Goal: Task Accomplishment & Management: Use online tool/utility

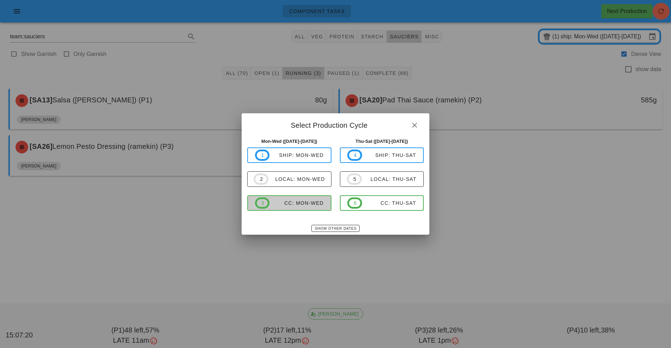
click at [300, 210] on button "3 CC: Mon-Wed" at bounding box center [289, 202] width 84 height 15
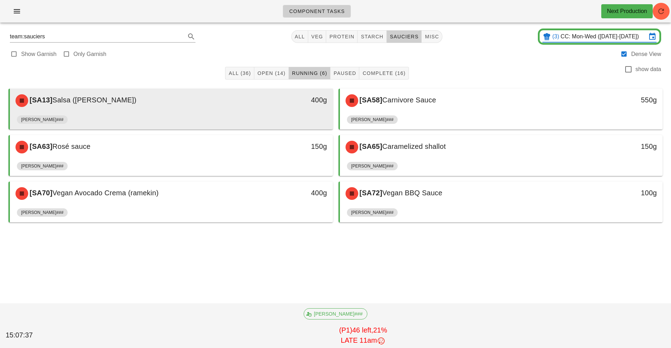
click at [245, 107] on div "[SA13] [PERSON_NAME] ([PERSON_NAME])" at bounding box center [131, 100] width 240 height 21
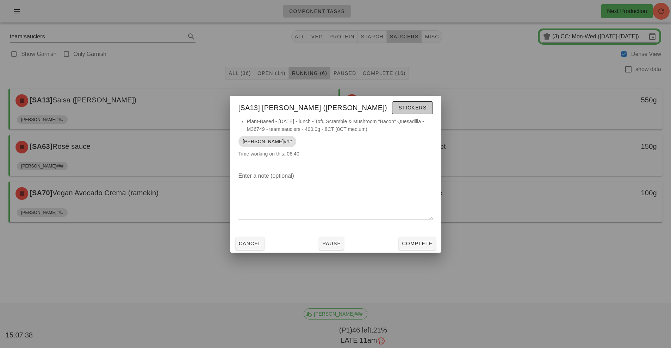
click at [413, 111] on button "Stickers" at bounding box center [412, 107] width 40 height 13
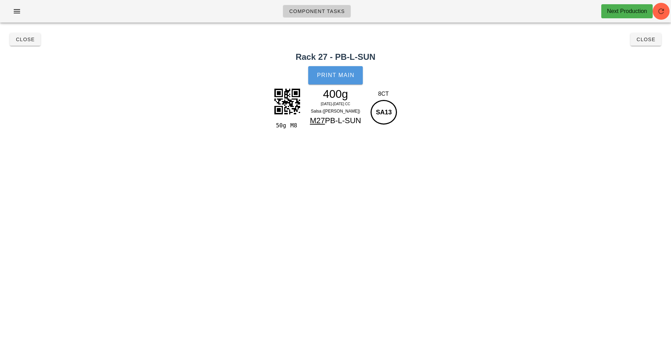
click at [342, 79] on button "Print Main" at bounding box center [335, 75] width 54 height 18
click at [23, 39] on span "Close" at bounding box center [24, 40] width 19 height 6
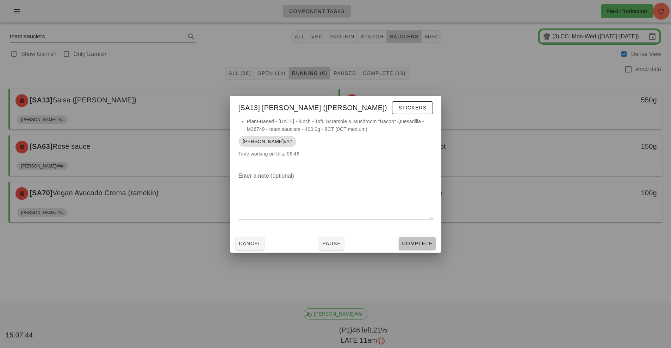
click at [420, 247] on button "Complete" at bounding box center [417, 243] width 37 height 13
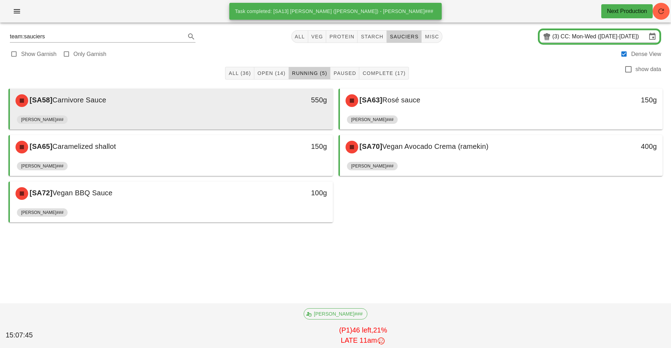
click at [214, 109] on div "[SA58] Carnivore Sauce" at bounding box center [131, 100] width 240 height 21
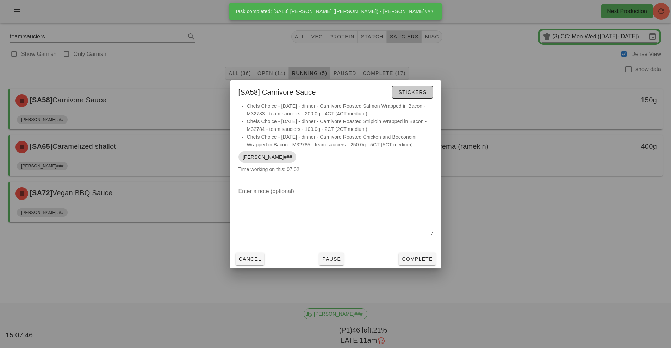
click at [418, 92] on span "Stickers" at bounding box center [412, 92] width 29 height 6
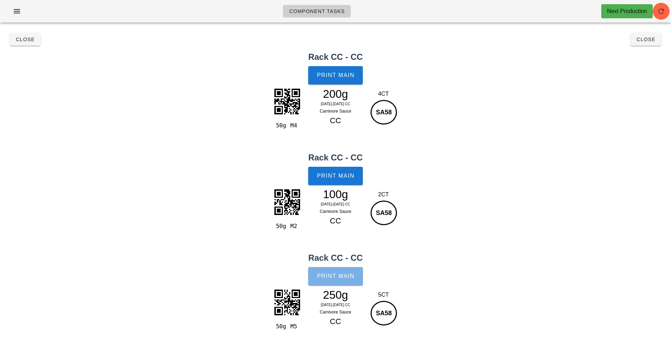
click at [338, 275] on span "Print Main" at bounding box center [336, 276] width 38 height 6
click at [28, 45] on button "Close" at bounding box center [25, 39] width 31 height 13
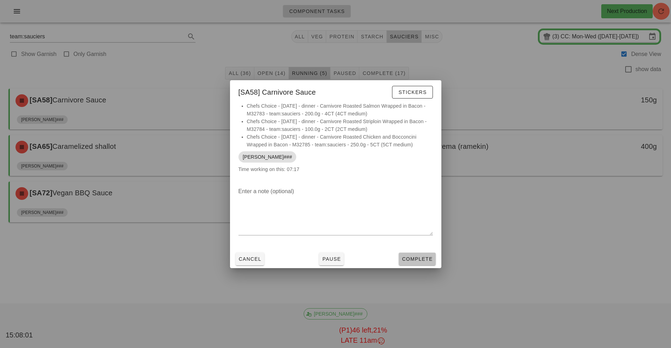
click at [415, 258] on span "Complete" at bounding box center [416, 259] width 31 height 6
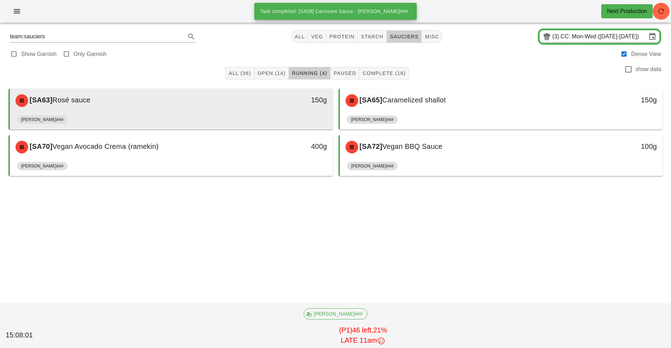
click at [249, 101] on div "[SA63] Rosé sauce" at bounding box center [131, 100] width 240 height 21
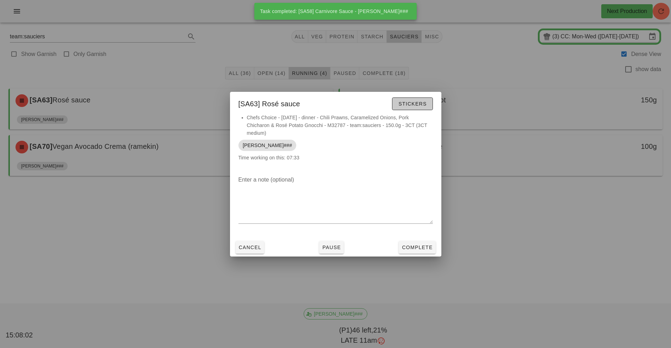
click at [419, 106] on span "Stickers" at bounding box center [412, 104] width 29 height 6
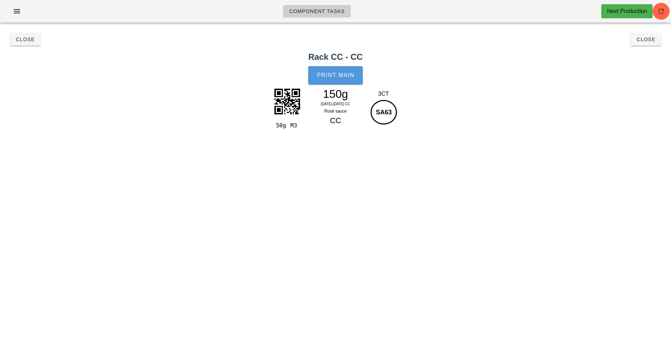
click at [330, 76] on span "Print Main" at bounding box center [336, 75] width 38 height 6
click at [31, 54] on h2 "Rack CC - CC" at bounding box center [335, 57] width 662 height 13
click at [23, 34] on button "Close" at bounding box center [25, 39] width 31 height 13
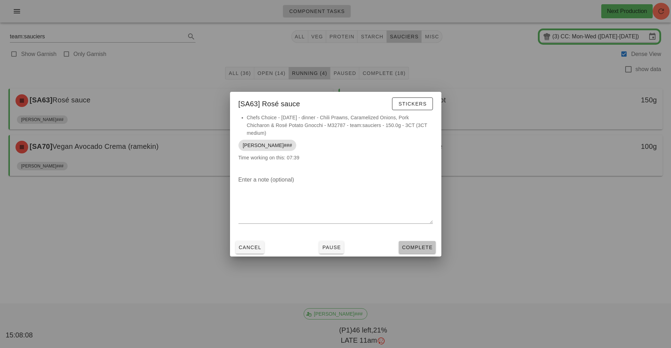
click at [417, 243] on button "Complete" at bounding box center [417, 247] width 37 height 13
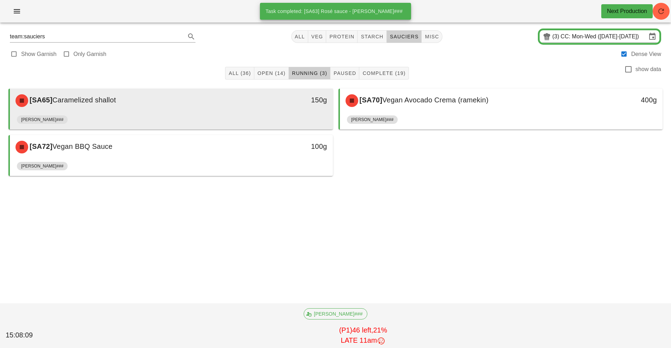
click at [244, 112] on div "[SA65] Caramelized shallot 150g" at bounding box center [171, 101] width 323 height 24
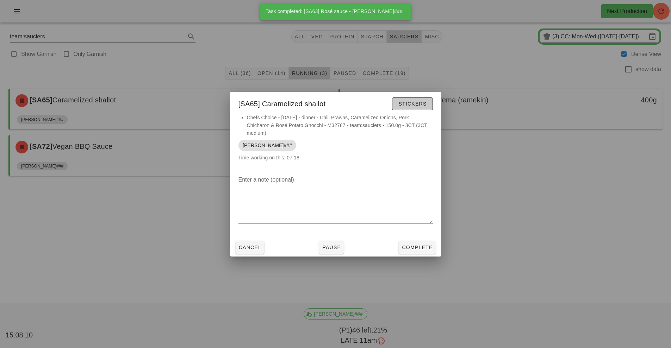
click at [417, 104] on span "Stickers" at bounding box center [412, 104] width 29 height 6
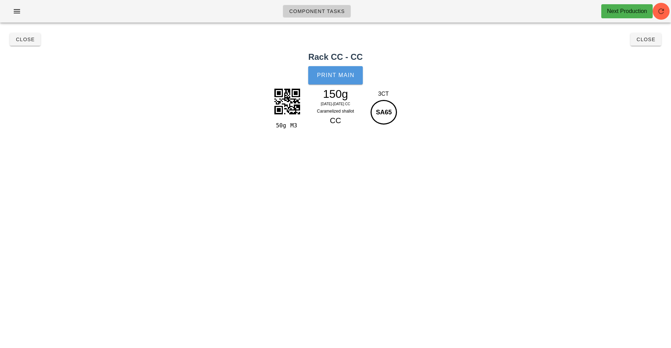
click at [338, 79] on button "Print Main" at bounding box center [335, 75] width 54 height 18
click at [22, 43] on button "Close" at bounding box center [25, 39] width 31 height 13
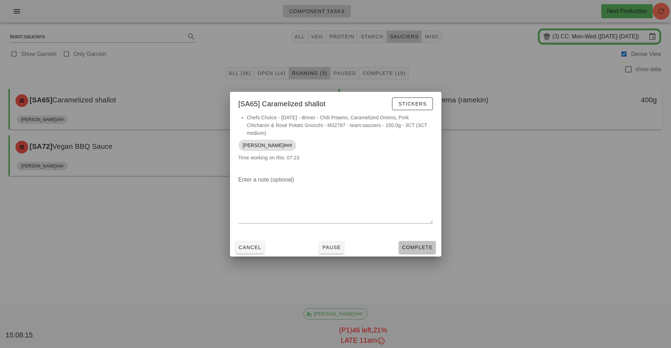
click at [417, 251] on button "Complete" at bounding box center [417, 247] width 37 height 13
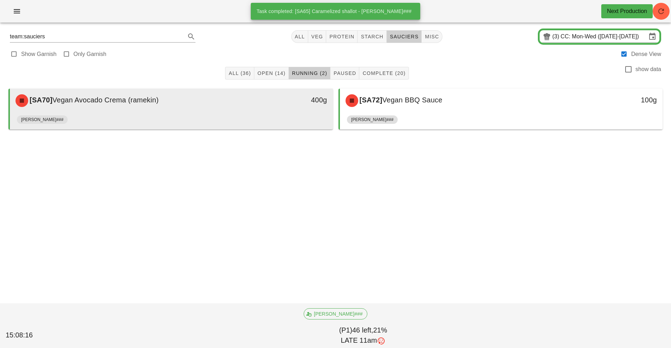
click at [235, 113] on div "[PERSON_NAME]###" at bounding box center [171, 121] width 309 height 17
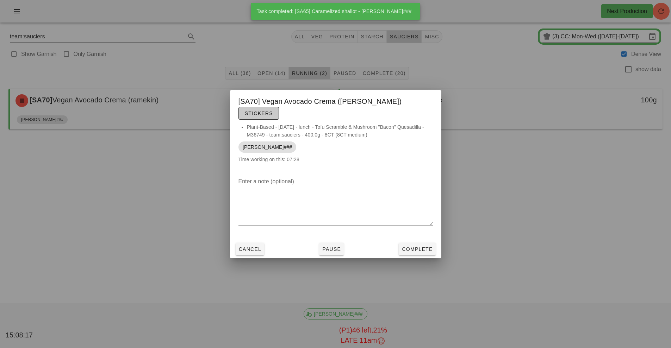
click at [273, 111] on span "Stickers" at bounding box center [258, 114] width 29 height 6
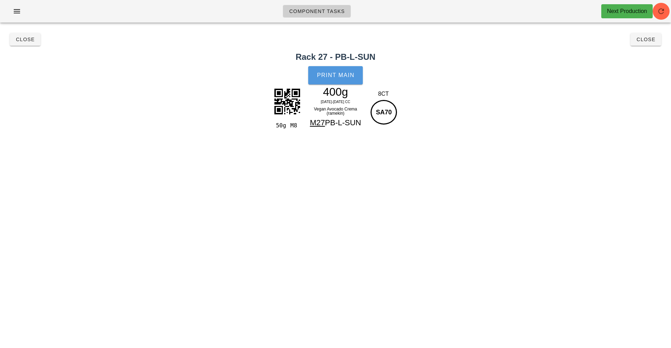
click at [341, 83] on button "Print Main" at bounding box center [335, 75] width 54 height 18
click at [26, 44] on button "Close" at bounding box center [25, 39] width 31 height 13
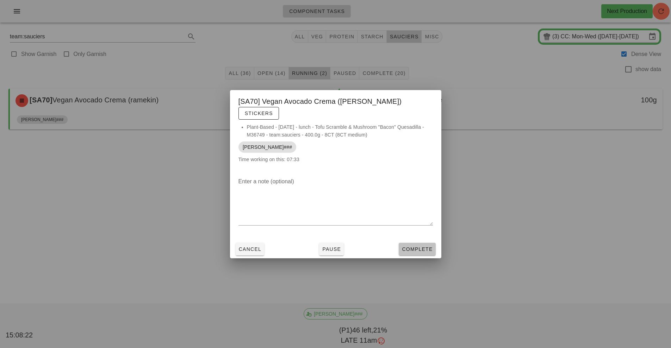
click at [425, 248] on button "Complete" at bounding box center [417, 249] width 37 height 13
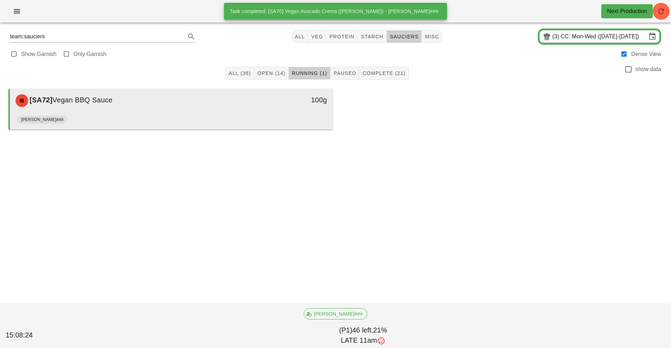
click at [282, 110] on div "100g" at bounding box center [291, 100] width 80 height 21
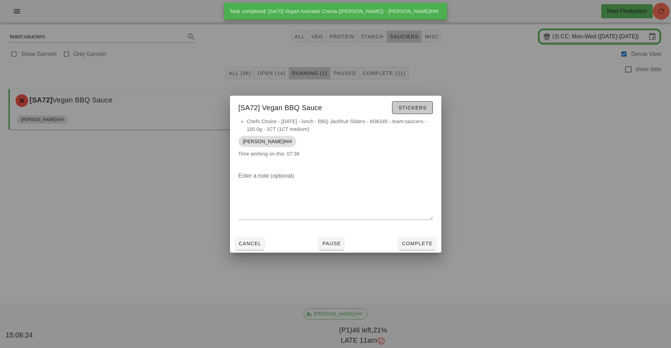
click at [416, 105] on span "Stickers" at bounding box center [412, 108] width 29 height 6
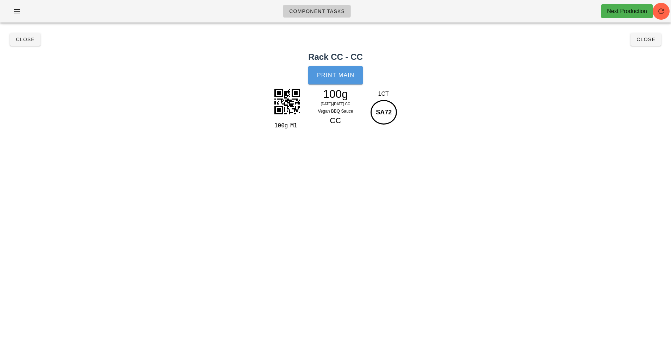
click at [338, 74] on span "Print Main" at bounding box center [336, 75] width 38 height 6
click at [25, 40] on span "Close" at bounding box center [24, 40] width 19 height 6
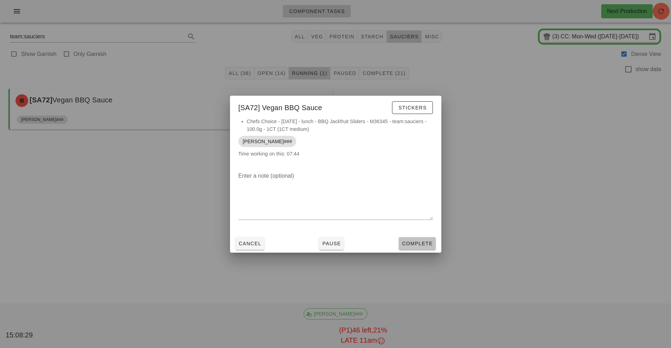
click at [426, 248] on button "Complete" at bounding box center [417, 243] width 37 height 13
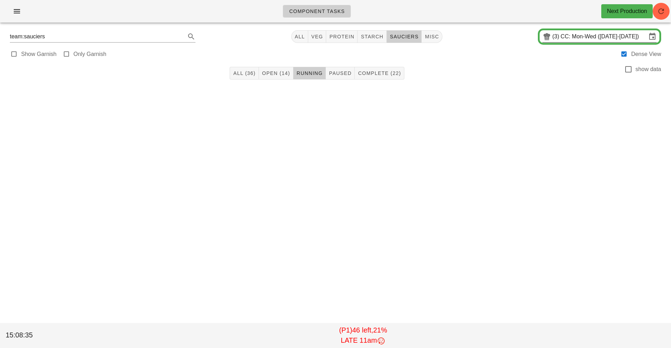
click at [571, 44] on div "(3) CC: Mon-Wed ([DATE]-[DATE])" at bounding box center [599, 37] width 123 height 16
click at [589, 35] on input "CC: Mon-Wed ([DATE]-[DATE])" at bounding box center [604, 36] width 86 height 11
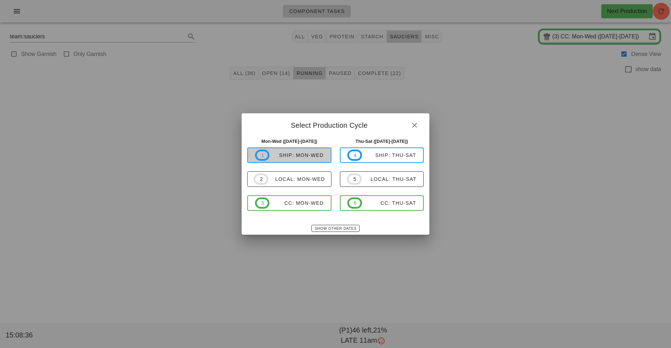
click at [303, 152] on span "1 ship: Mon-Wed" at bounding box center [289, 155] width 69 height 11
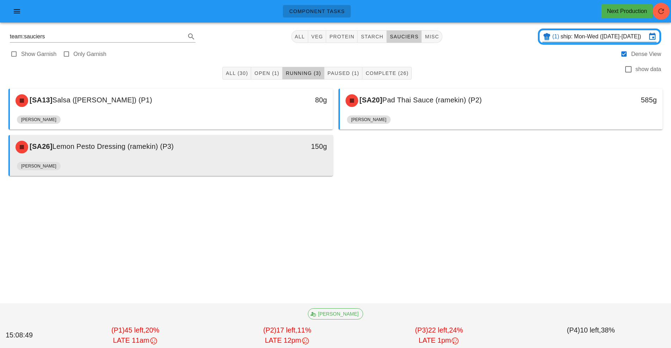
click at [279, 146] on div "150g" at bounding box center [290, 146] width 71 height 11
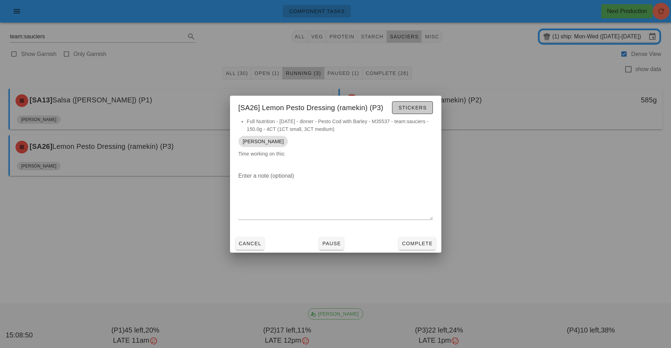
click at [417, 105] on span "Stickers" at bounding box center [412, 108] width 29 height 6
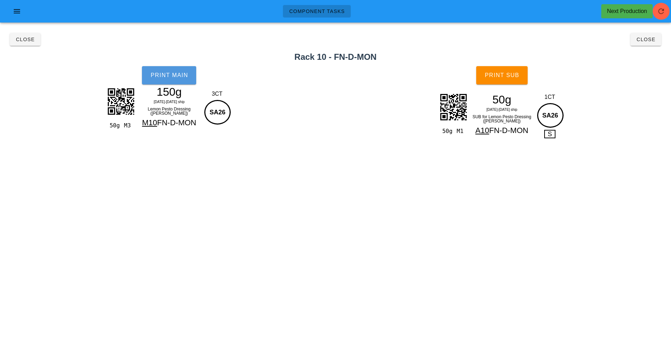
click at [168, 79] on button "Print Main" at bounding box center [169, 75] width 54 height 18
click at [516, 74] on span "Print Sub" at bounding box center [501, 75] width 35 height 6
click at [20, 39] on span "Close" at bounding box center [24, 40] width 19 height 6
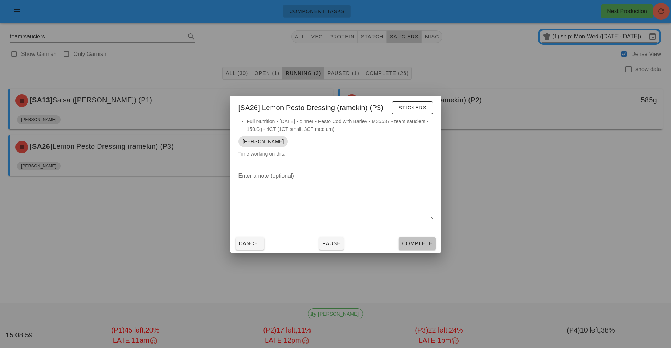
click at [426, 245] on span "Complete" at bounding box center [416, 244] width 31 height 6
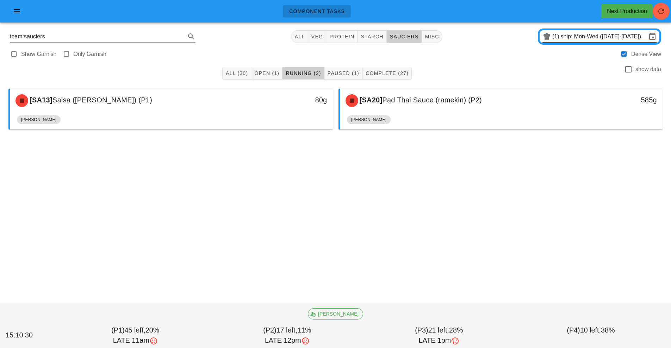
click at [577, 38] on input "ship: Mon-Wed ([DATE]-[DATE])" at bounding box center [604, 36] width 86 height 11
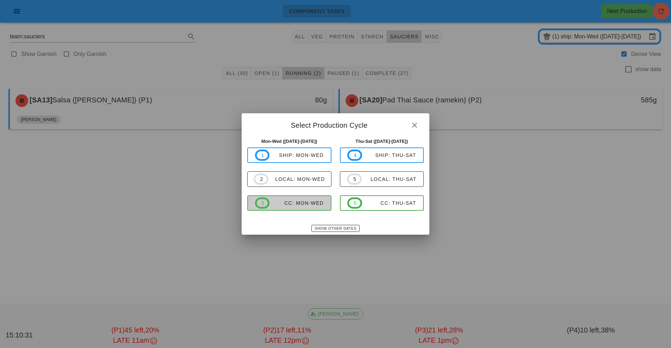
click at [303, 209] on span "3 CC: Mon-Wed" at bounding box center [289, 203] width 69 height 11
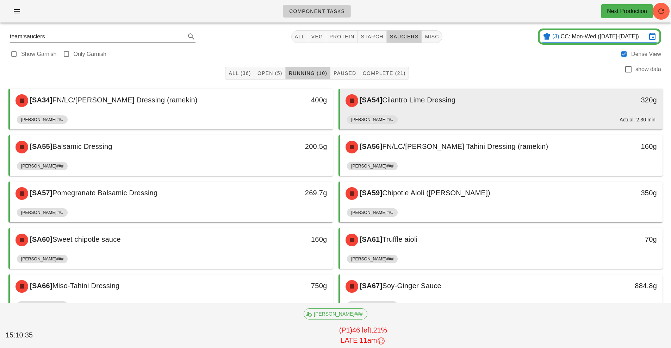
click at [440, 102] on span "Cilantro Lime Dressing" at bounding box center [418, 100] width 73 height 8
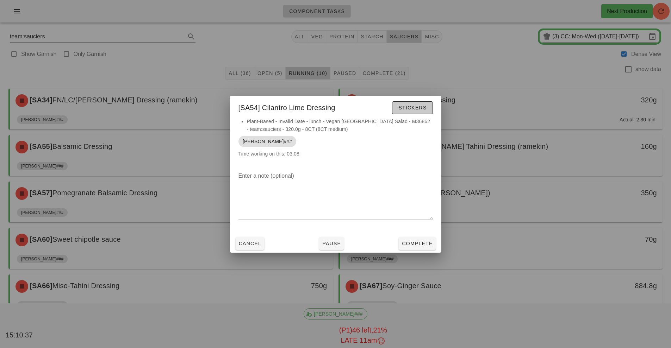
click at [415, 106] on span "Stickers" at bounding box center [412, 108] width 29 height 6
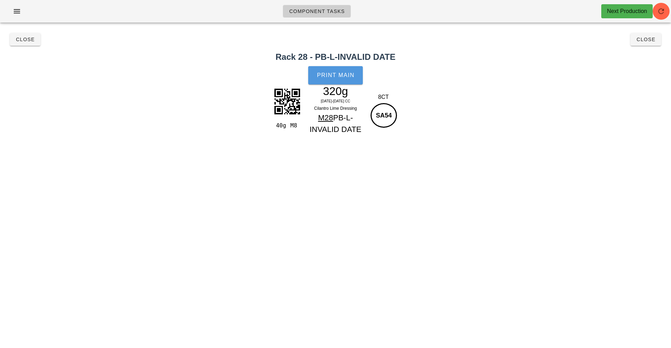
click at [326, 79] on button "Print Main" at bounding box center [335, 75] width 54 height 18
click at [22, 41] on span "Close" at bounding box center [24, 40] width 19 height 6
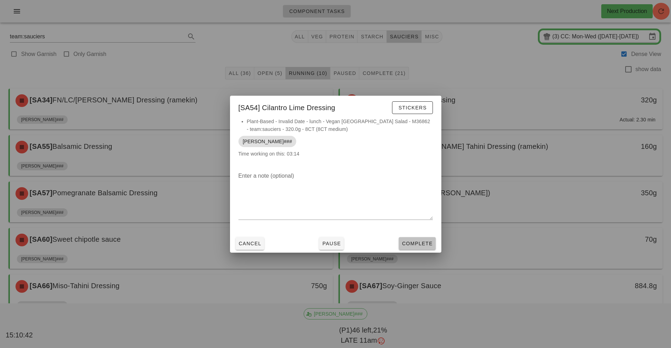
click at [421, 243] on span "Complete" at bounding box center [416, 244] width 31 height 6
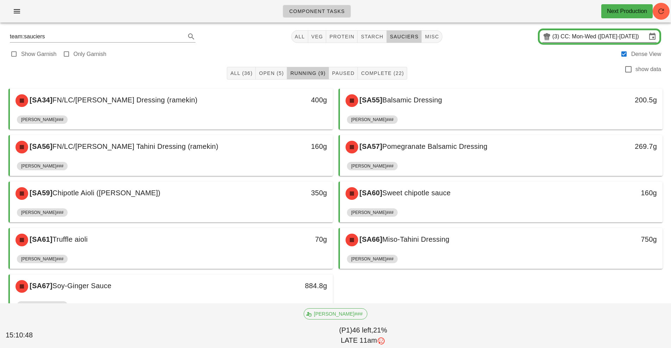
click at [587, 38] on input "CC: Mon-Wed ([DATE]-[DATE])" at bounding box center [604, 36] width 86 height 11
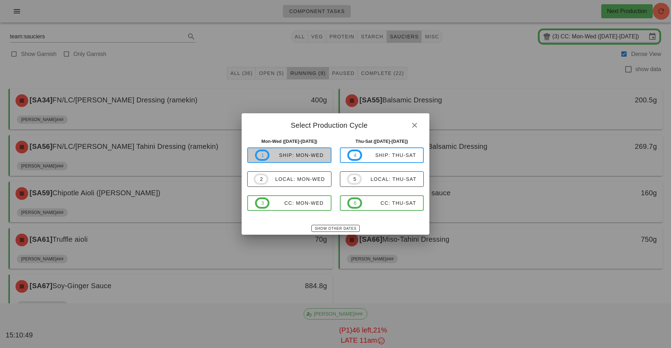
click at [305, 160] on span "1 ship: Mon-Wed" at bounding box center [289, 155] width 69 height 11
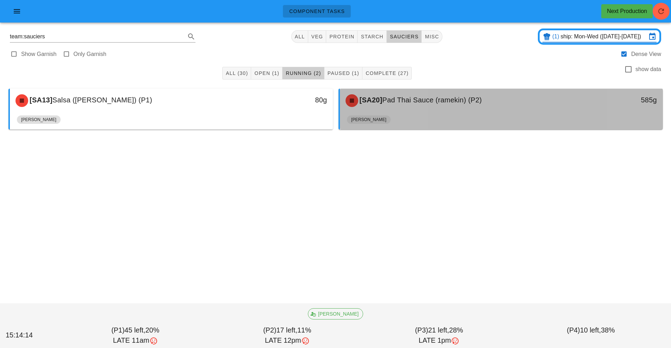
click at [393, 118] on div "[PERSON_NAME]" at bounding box center [501, 121] width 309 height 17
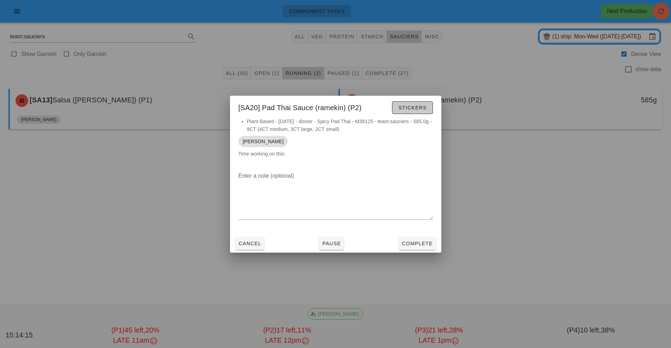
click at [405, 112] on button "Stickers" at bounding box center [412, 107] width 40 height 13
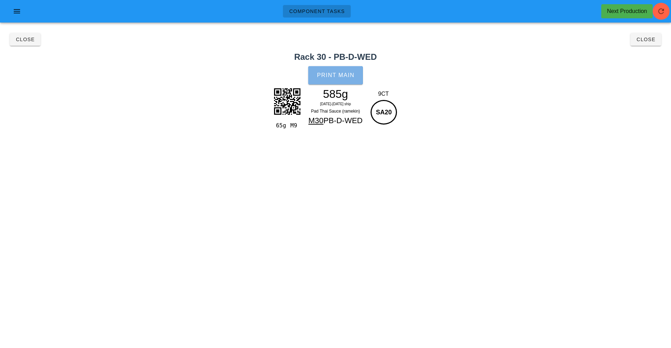
click at [323, 83] on button "Print Main" at bounding box center [335, 75] width 54 height 18
click at [646, 44] on button "Close" at bounding box center [645, 39] width 31 height 13
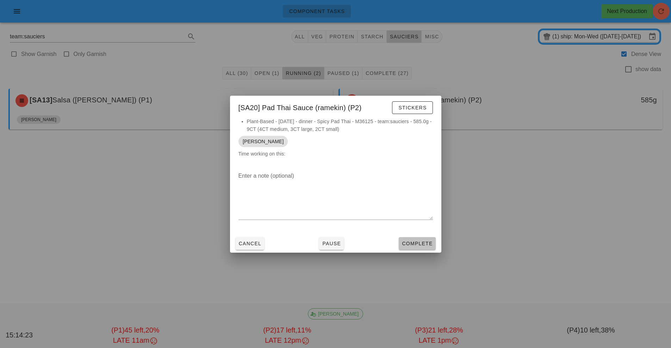
click at [425, 237] on button "Complete" at bounding box center [417, 243] width 37 height 13
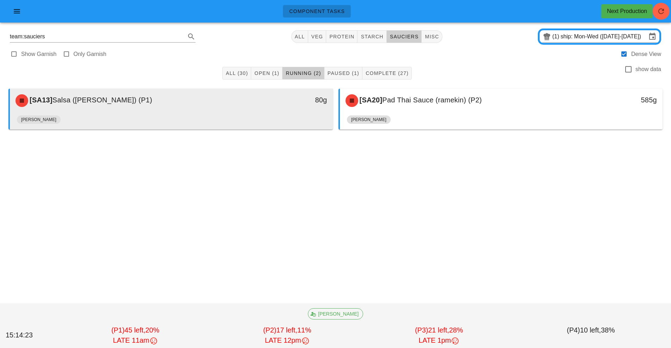
click at [254, 110] on div "80g" at bounding box center [291, 100] width 80 height 21
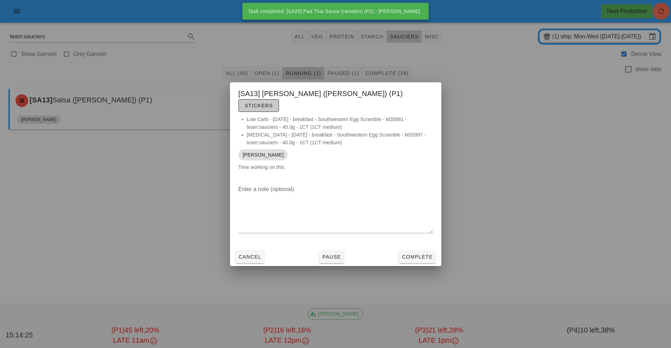
click at [279, 105] on button "Stickers" at bounding box center [258, 105] width 40 height 13
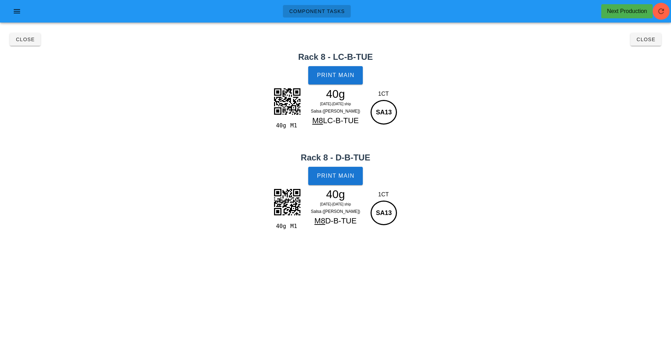
click at [348, 55] on h2 "Rack 8 - LC-B-TUE" at bounding box center [335, 57] width 662 height 13
click at [353, 79] on button "Print Main" at bounding box center [335, 75] width 54 height 18
click at [316, 180] on button "Print Main" at bounding box center [335, 176] width 54 height 18
click at [652, 44] on button "Close" at bounding box center [645, 39] width 31 height 13
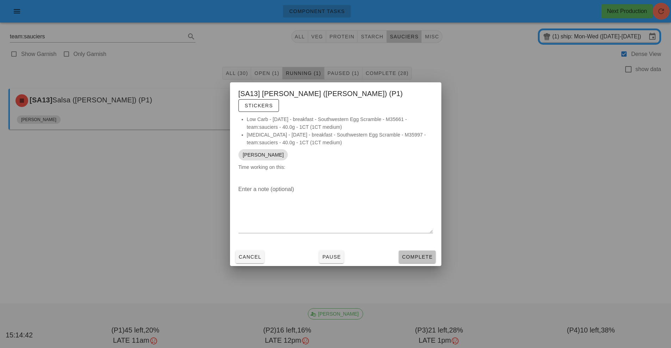
click at [429, 251] on button "Complete" at bounding box center [417, 257] width 37 height 13
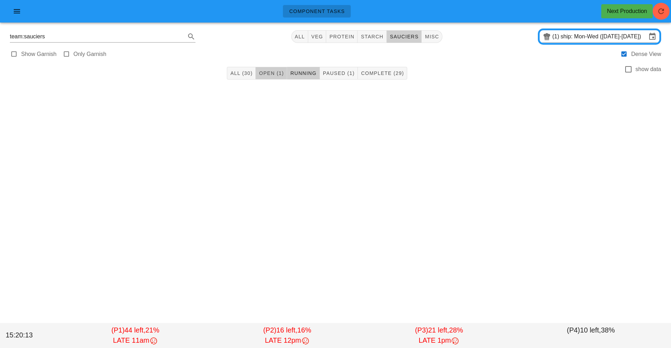
click at [276, 79] on button "Open (1)" at bounding box center [271, 73] width 31 height 13
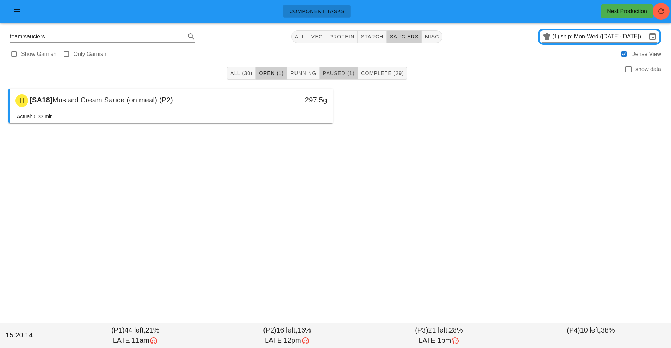
click at [347, 73] on span "Paused (1)" at bounding box center [339, 73] width 32 height 6
click at [279, 71] on span "Open (1)" at bounding box center [270, 73] width 25 height 6
click at [596, 39] on input "ship: Mon-Wed ([DATE]-[DATE])" at bounding box center [604, 36] width 86 height 11
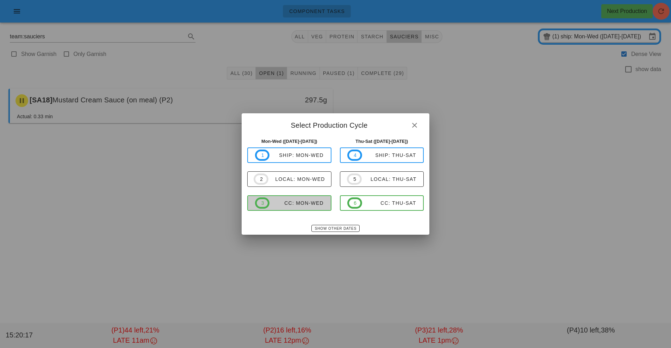
click at [306, 200] on span "3 CC: Mon-Wed" at bounding box center [289, 203] width 69 height 11
type input "CC: Mon-Wed ([DATE]-[DATE])"
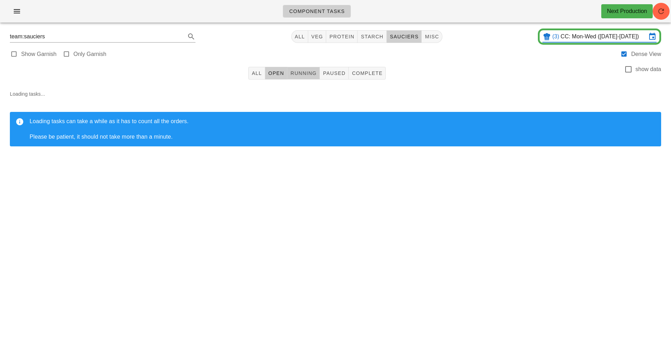
click at [309, 72] on span "Running" at bounding box center [303, 73] width 26 height 6
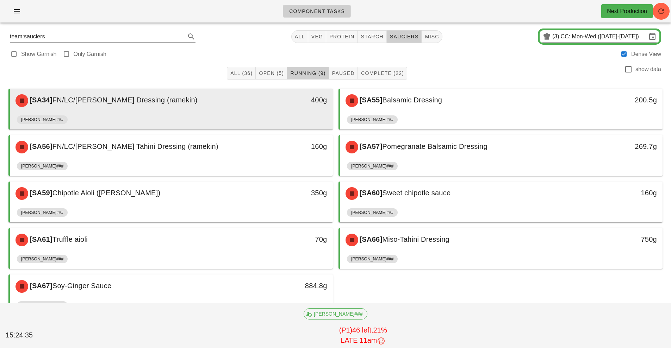
click at [268, 108] on div "400g" at bounding box center [291, 100] width 80 height 21
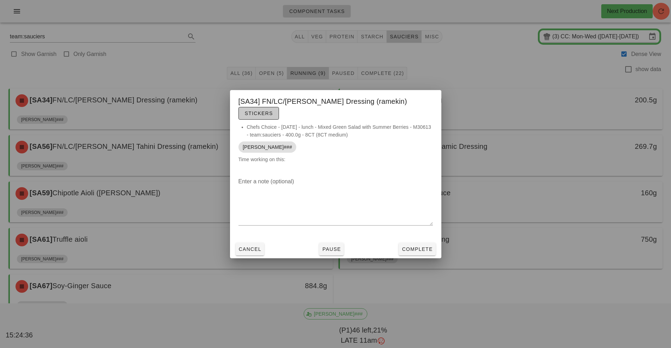
click at [273, 111] on span "Stickers" at bounding box center [258, 114] width 29 height 6
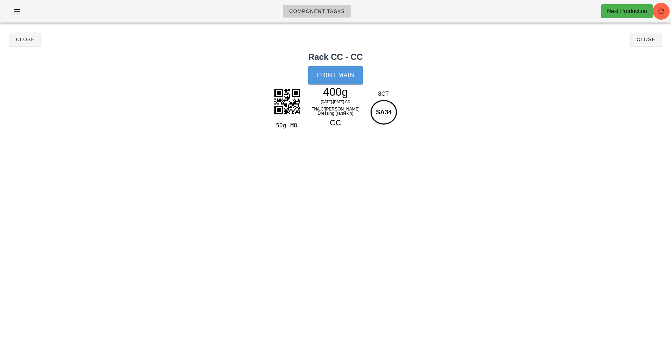
click at [338, 79] on button "Print Main" at bounding box center [335, 75] width 54 height 18
click at [28, 40] on span "Close" at bounding box center [24, 40] width 19 height 6
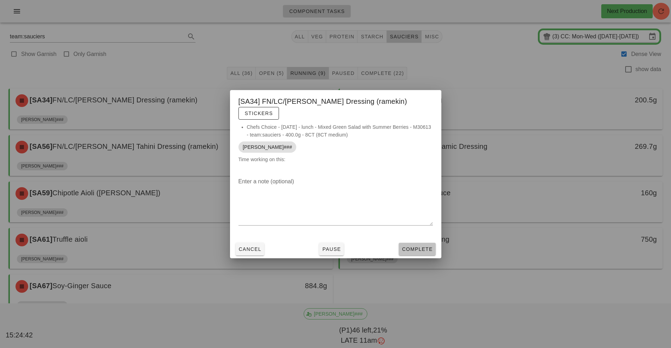
click at [407, 246] on span "Complete" at bounding box center [416, 249] width 31 height 6
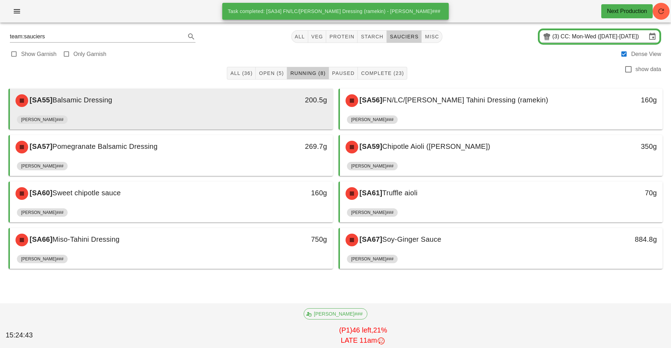
click at [271, 106] on div "200.5g" at bounding box center [291, 100] width 80 height 21
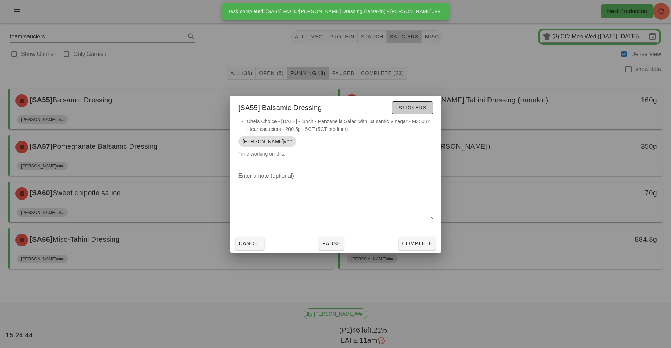
click at [418, 109] on span "Stickers" at bounding box center [412, 108] width 29 height 6
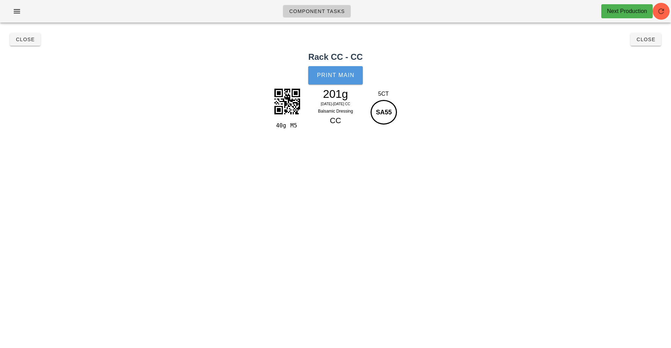
click at [347, 77] on span "Print Main" at bounding box center [336, 75] width 38 height 6
click at [27, 40] on span "Close" at bounding box center [24, 40] width 19 height 6
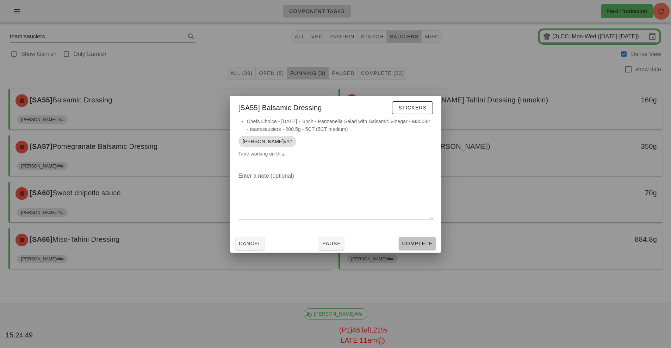
click at [421, 246] on span "Complete" at bounding box center [416, 244] width 31 height 6
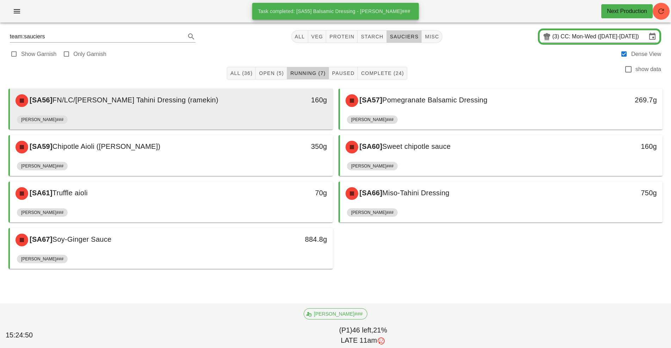
click at [256, 108] on div "160g" at bounding box center [291, 100] width 80 height 21
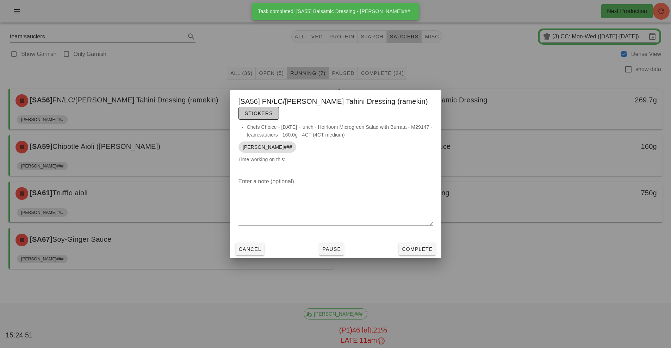
click at [262, 109] on button "Stickers" at bounding box center [258, 113] width 40 height 13
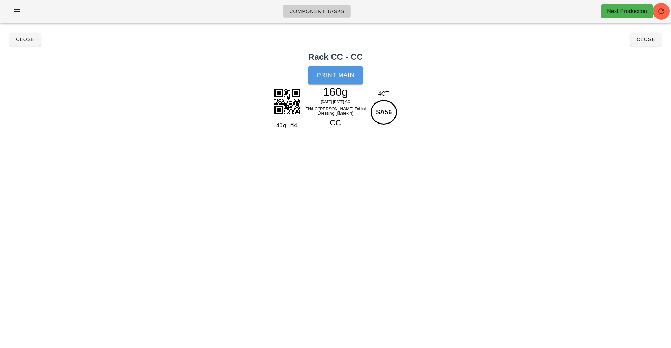
click at [345, 83] on button "Print Main" at bounding box center [335, 75] width 54 height 18
click at [24, 40] on span "Close" at bounding box center [24, 40] width 19 height 6
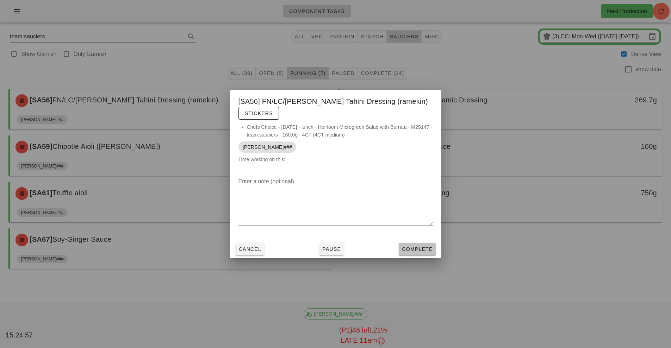
click at [416, 249] on span "Complete" at bounding box center [416, 249] width 31 height 6
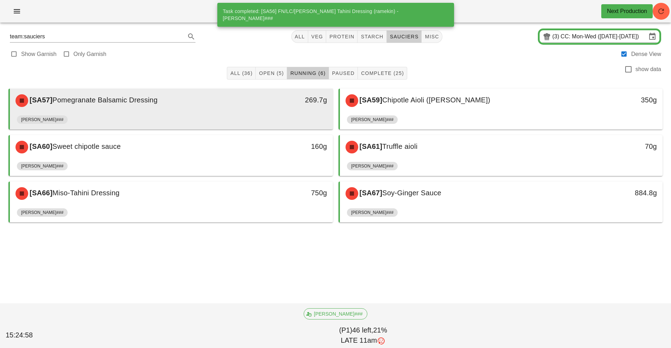
click at [258, 110] on div "269.7g" at bounding box center [291, 100] width 80 height 21
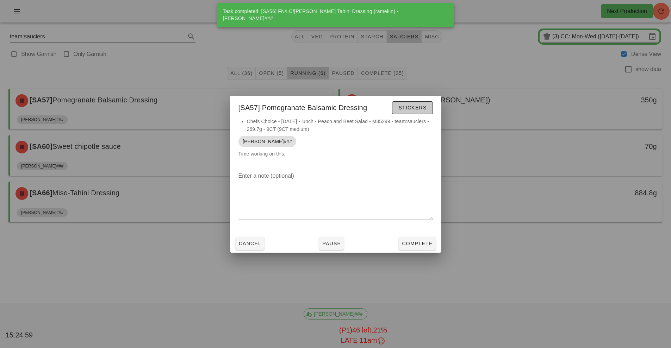
click at [412, 105] on span "Stickers" at bounding box center [412, 108] width 29 height 6
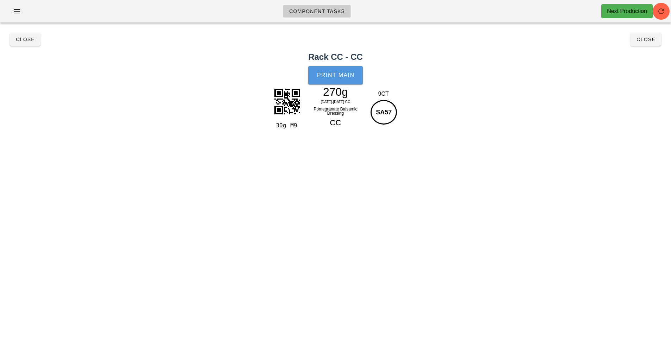
click at [344, 77] on span "Print Main" at bounding box center [336, 75] width 38 height 6
click at [24, 42] on span "Close" at bounding box center [24, 40] width 19 height 6
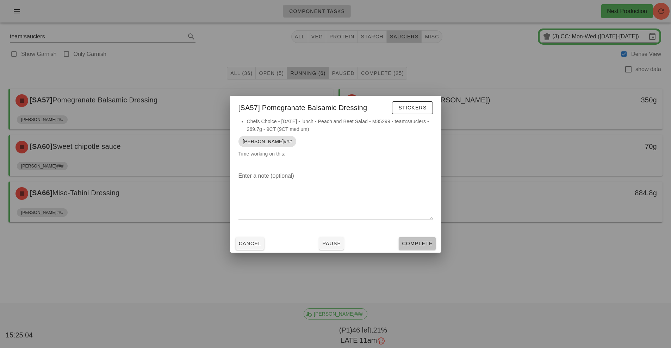
click at [413, 239] on button "Complete" at bounding box center [417, 243] width 37 height 13
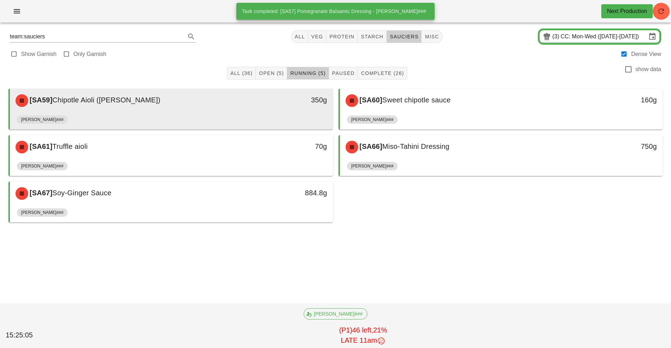
click at [243, 110] on div "[SA59] Chipotle Aioli ([PERSON_NAME])" at bounding box center [131, 100] width 240 height 21
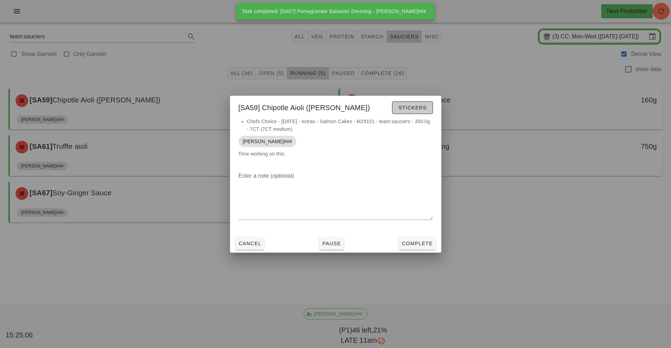
click at [410, 108] on span "Stickers" at bounding box center [412, 108] width 29 height 6
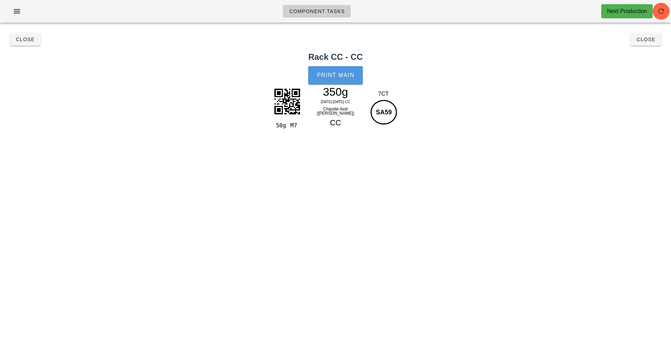
click at [344, 77] on span "Print Main" at bounding box center [336, 75] width 38 height 6
click at [23, 40] on span "Close" at bounding box center [24, 40] width 19 height 6
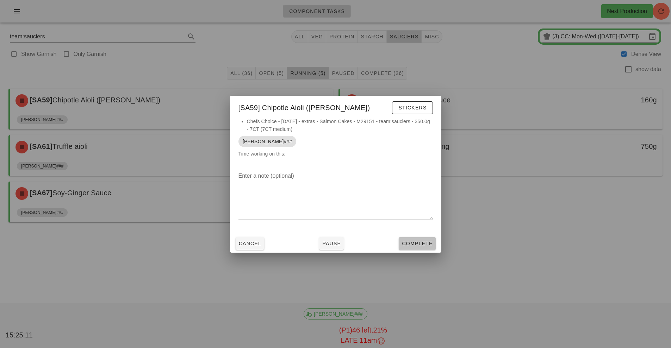
click at [425, 243] on span "Complete" at bounding box center [416, 244] width 31 height 6
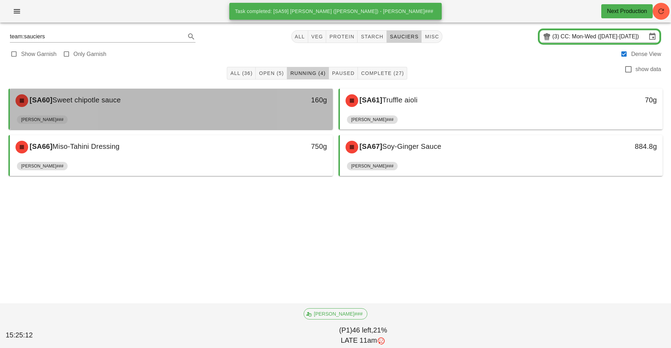
click at [220, 104] on div "[SA60] Sweet chipotle sauce" at bounding box center [131, 100] width 240 height 21
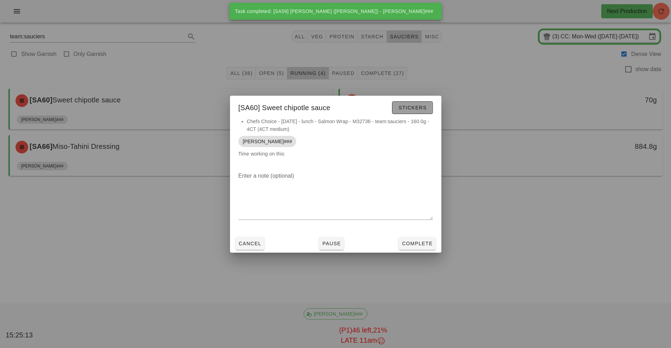
click at [413, 108] on span "Stickers" at bounding box center [412, 108] width 29 height 6
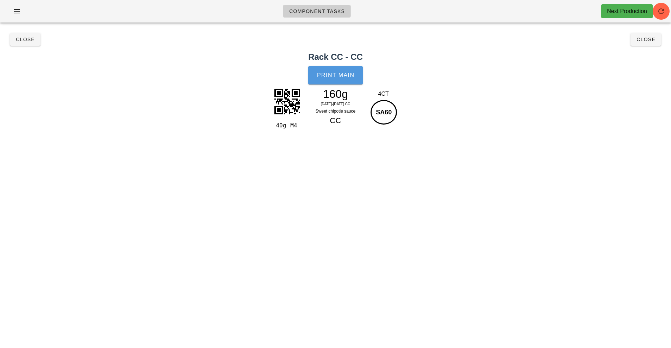
click at [350, 75] on span "Print Main" at bounding box center [336, 75] width 38 height 6
click at [20, 44] on button "Close" at bounding box center [25, 39] width 31 height 13
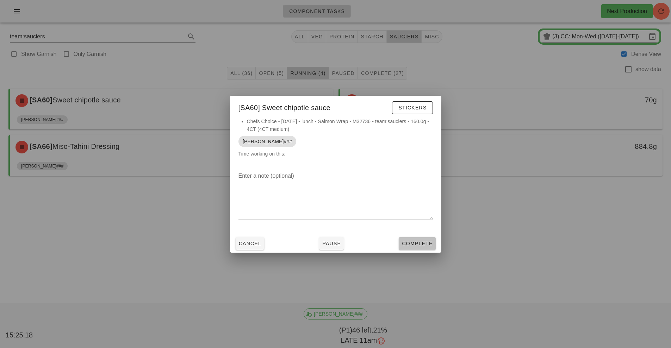
click at [414, 241] on span "Complete" at bounding box center [416, 244] width 31 height 6
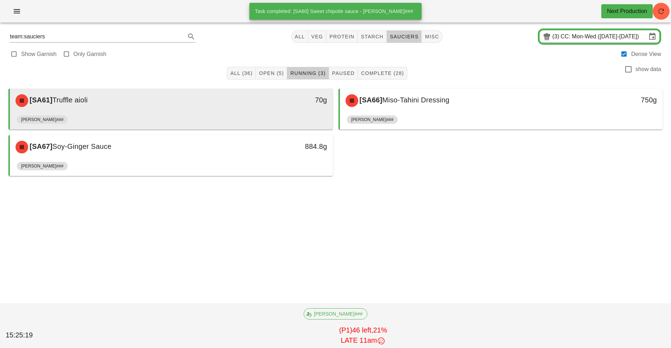
click at [237, 110] on div "[SA61] Truffle aioli" at bounding box center [131, 100] width 240 height 21
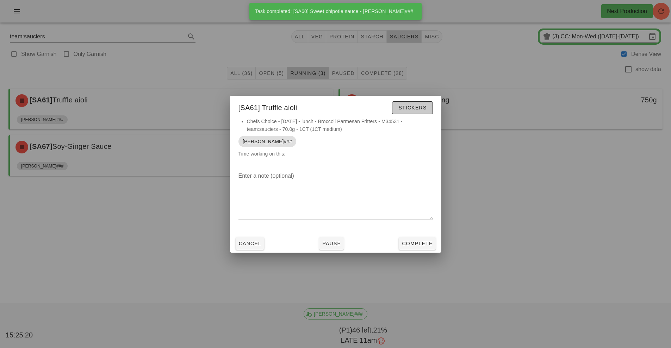
click at [415, 107] on span "Stickers" at bounding box center [412, 108] width 29 height 6
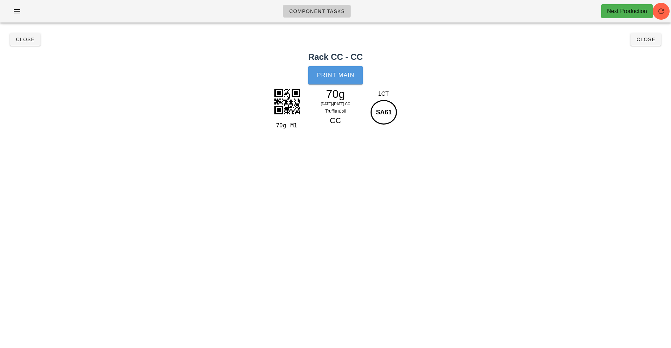
click at [336, 80] on button "Print Main" at bounding box center [335, 75] width 54 height 18
click at [14, 45] on button "Close" at bounding box center [25, 39] width 31 height 13
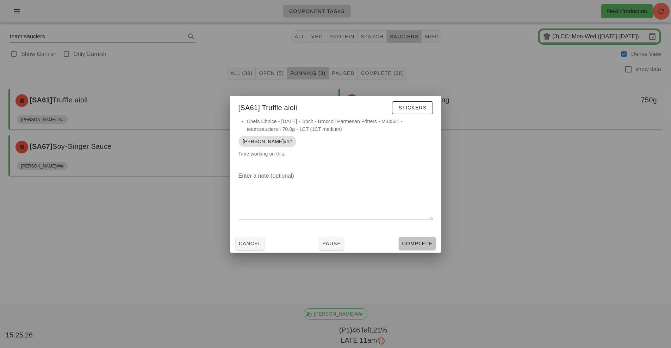
click at [425, 249] on button "Complete" at bounding box center [417, 243] width 37 height 13
